Goal: Find specific page/section: Find specific page/section

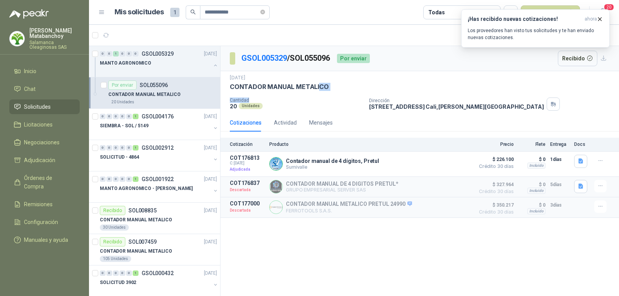
click at [50, 106] on span "Solicitudes" at bounding box center [37, 107] width 27 height 9
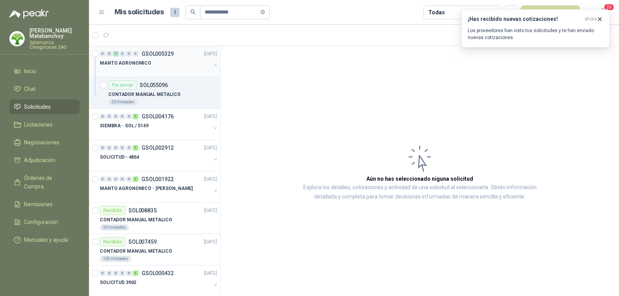
click at [213, 68] on button "button" at bounding box center [216, 65] width 6 height 6
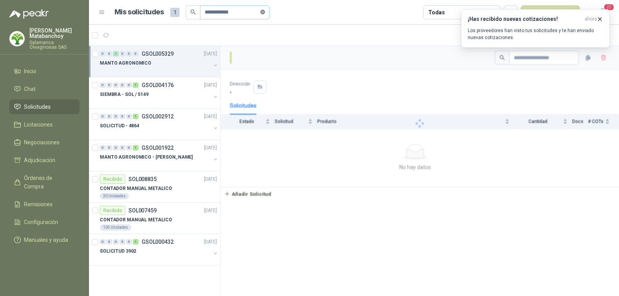
click at [265, 14] on icon "close-circle" at bounding box center [263, 12] width 5 height 5
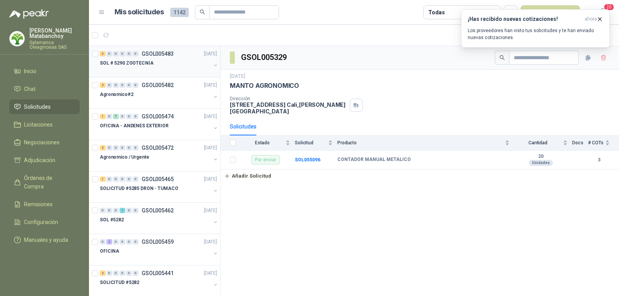
click at [175, 67] on div "SOL # 5290 ZOOTECNIA" at bounding box center [155, 62] width 111 height 9
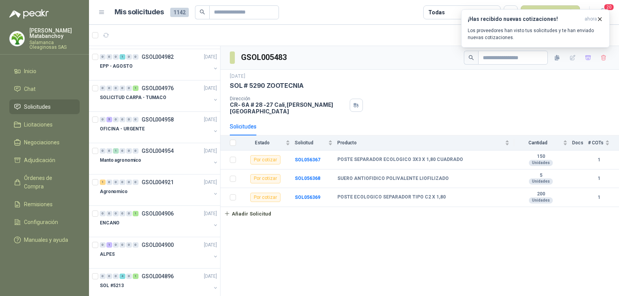
scroll to position [884, 0]
